Goal: Complete application form

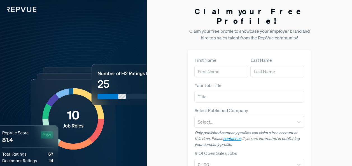
click at [222, 57] on div "First Name" at bounding box center [221, 67] width 54 height 21
click at [212, 57] on label "First Name" at bounding box center [205, 60] width 22 height 7
click at [208, 66] on input "text" at bounding box center [221, 72] width 54 height 12
type input "[PERSON_NAME]"
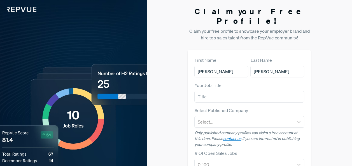
type input "Rubrik"
type input "[EMAIL_ADDRESS][DOMAIN_NAME]"
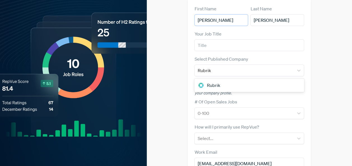
scroll to position [52, 0]
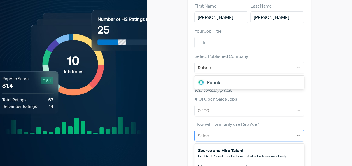
click at [210, 132] on div at bounding box center [245, 136] width 94 height 8
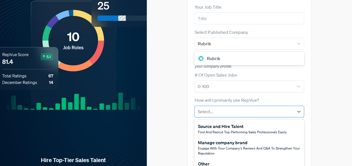
scroll to position [80, 0]
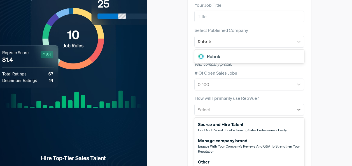
click at [217, 159] on div "Other" at bounding box center [233, 162] width 71 height 7
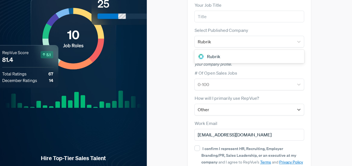
scroll to position [118, 0]
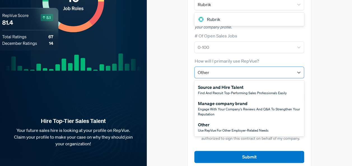
click at [237, 69] on div at bounding box center [245, 73] width 94 height 8
click at [231, 128] on span "Use RepVue for other employer-related needs" at bounding box center [233, 130] width 71 height 5
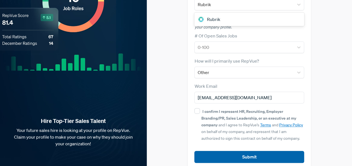
click at [228, 151] on button "Submit" at bounding box center [249, 157] width 110 height 12
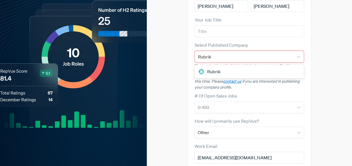
scroll to position [65, 0]
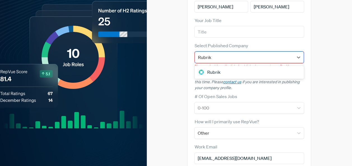
click at [227, 54] on div "Rubrik" at bounding box center [244, 58] width 93 height 8
type input "R"
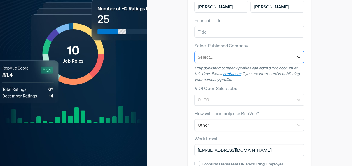
click at [301, 54] on icon at bounding box center [299, 57] width 6 height 6
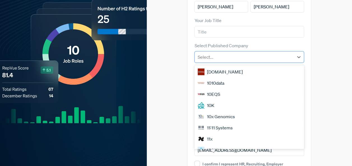
click at [256, 52] on div "Select..." at bounding box center [244, 57] width 99 height 10
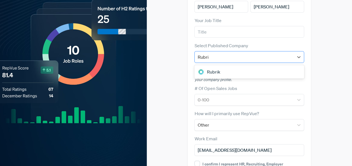
type input "Rubrik"
click at [200, 69] on img at bounding box center [201, 72] width 7 height 7
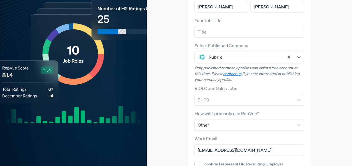
scroll to position [118, 0]
